Goal: Transaction & Acquisition: Purchase product/service

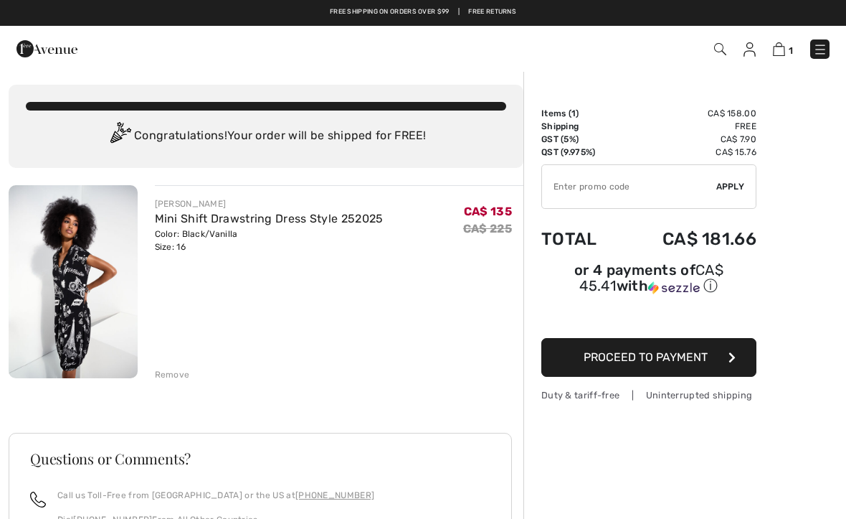
scroll to position [36, 0]
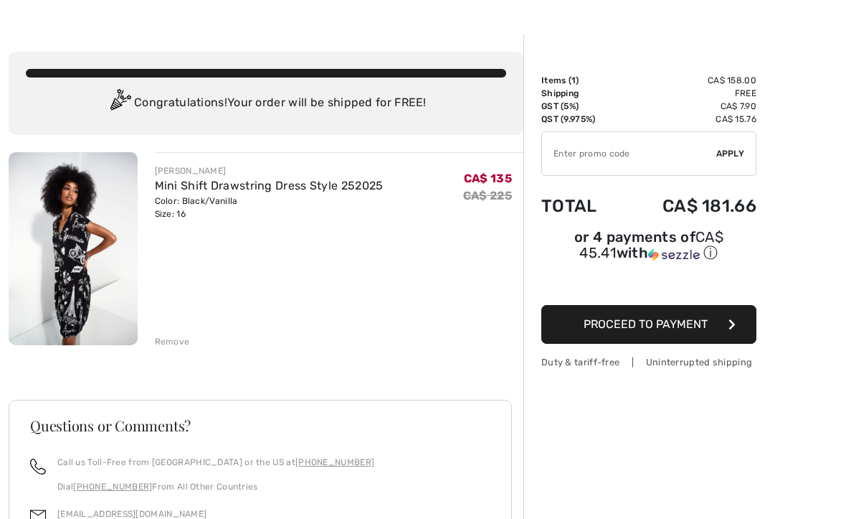
click at [491, 179] on span "CA$ 135" at bounding box center [488, 178] width 48 height 14
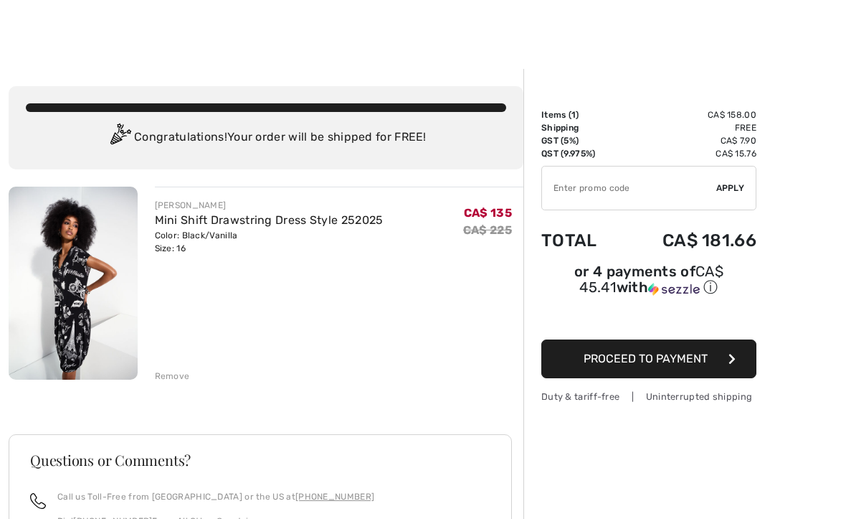
scroll to position [2, 0]
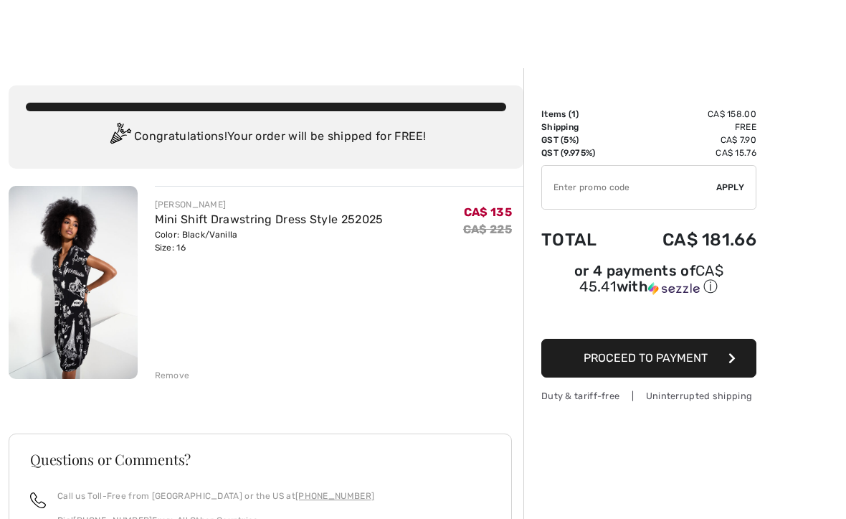
click at [58, 297] on img at bounding box center [73, 282] width 129 height 193
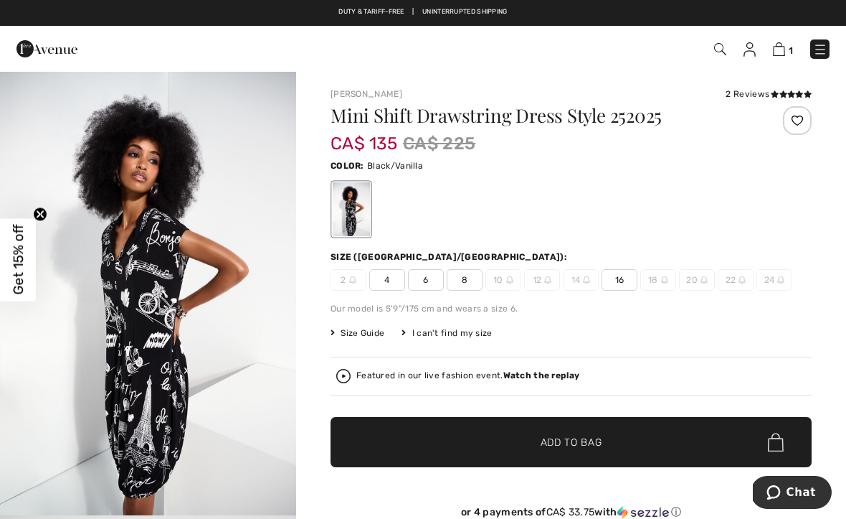
click at [194, 354] on img "1 / 5" at bounding box center [148, 292] width 296 height 445
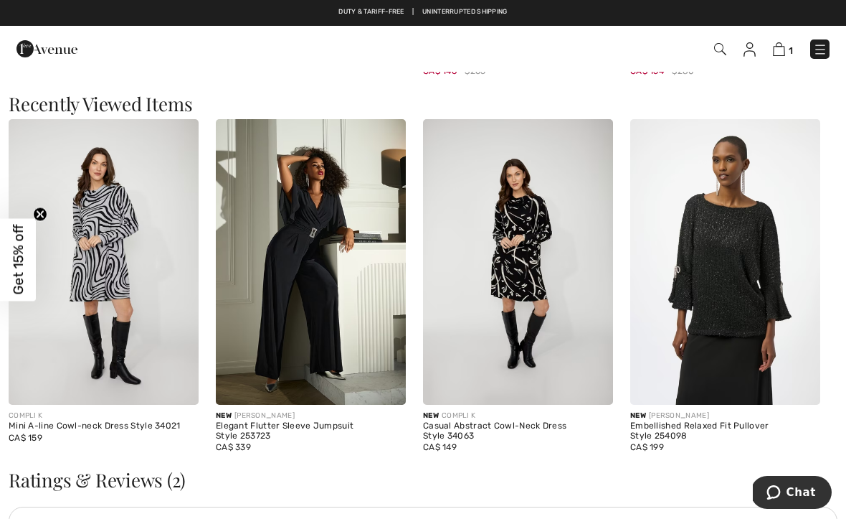
scroll to position [1528, 0]
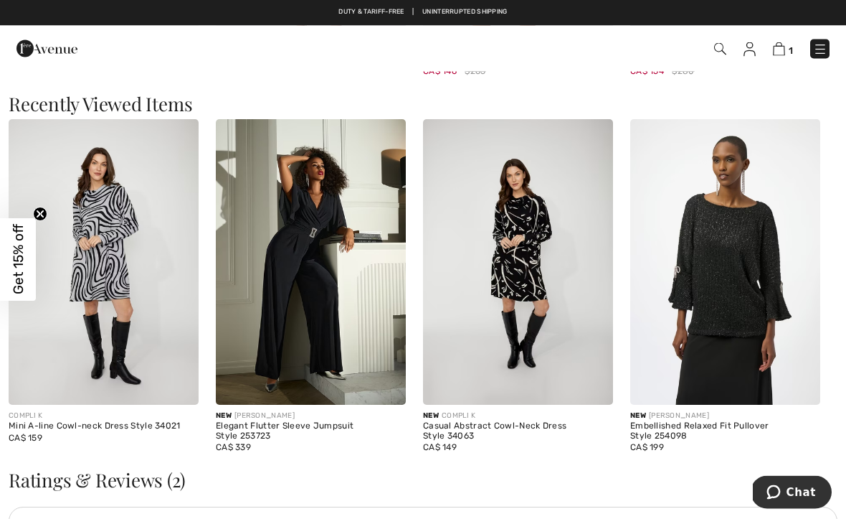
click at [109, 291] on img at bounding box center [104, 262] width 190 height 285
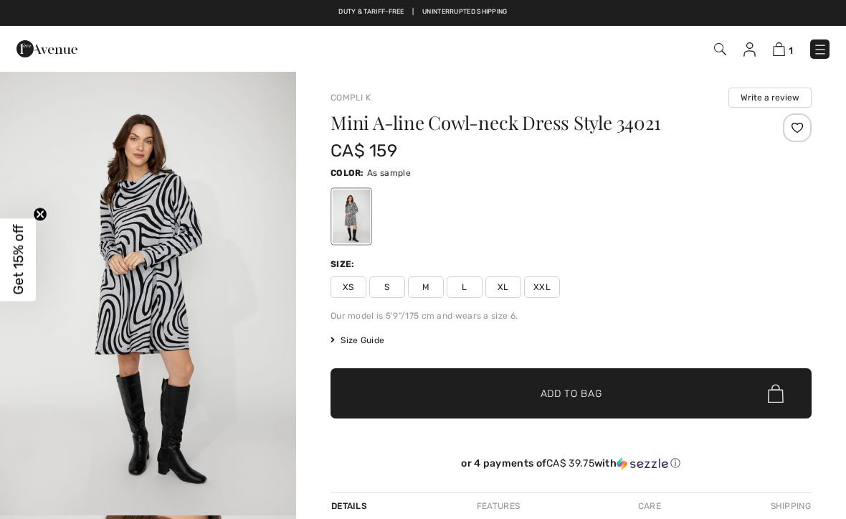
checkbox input "true"
click at [372, 341] on span "Size Guide" at bounding box center [358, 340] width 54 height 13
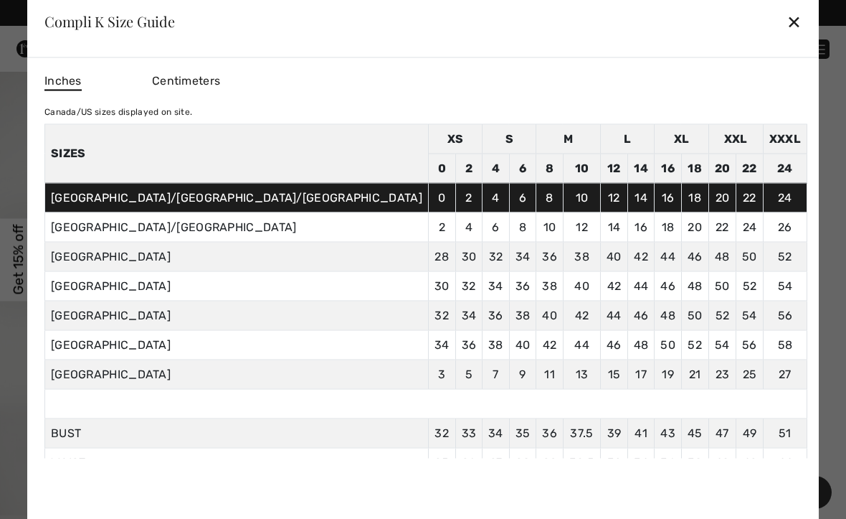
click at [787, 17] on div "✕" at bounding box center [794, 21] width 15 height 30
